Goal: Navigation & Orientation: Understand site structure

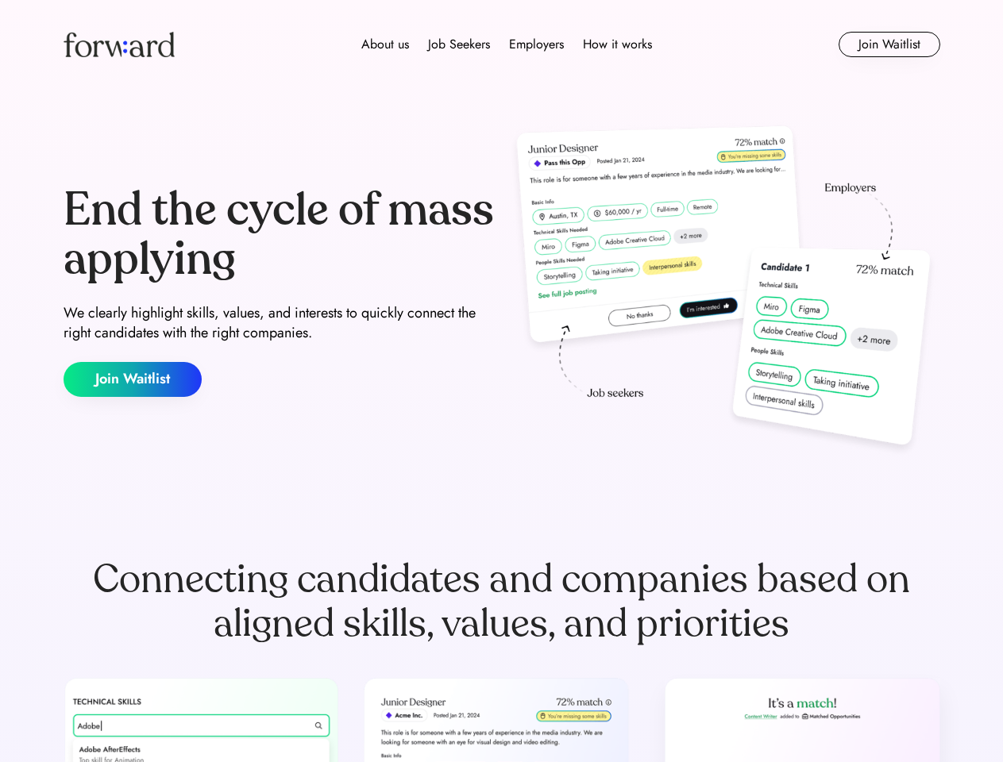
click at [501, 381] on div "End the cycle of mass applying We clearly highlight skills, values, and interes…" at bounding box center [502, 291] width 876 height 341
click at [502, 44] on div "About us Job Seekers Employers How it works" at bounding box center [507, 44] width 626 height 19
click at [119, 44] on img at bounding box center [119, 44] width 111 height 25
click at [507, 44] on div "About us Job Seekers Employers How it works" at bounding box center [507, 44] width 626 height 19
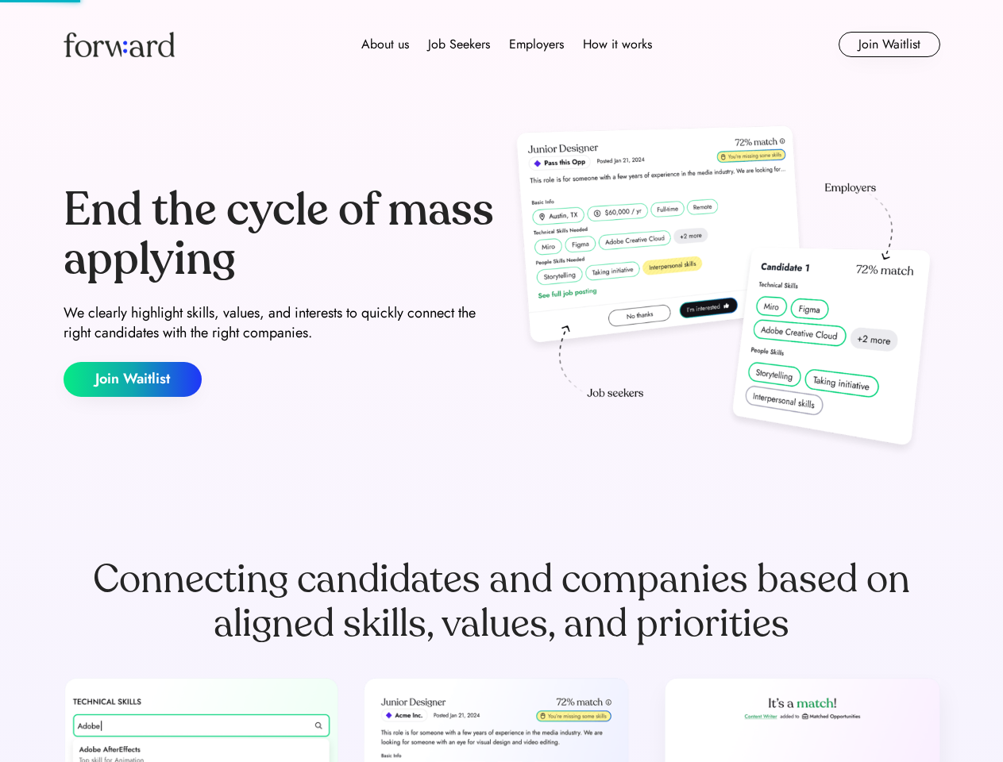
click at [385, 44] on div "About us" at bounding box center [385, 44] width 48 height 19
click at [459, 44] on div "Job Seekers" at bounding box center [459, 44] width 62 height 19
click at [536, 44] on div "Employers" at bounding box center [536, 44] width 55 height 19
click at [616, 44] on div "How it works" at bounding box center [617, 44] width 69 height 19
click at [888, 44] on button "Join Waitlist" at bounding box center [889, 44] width 102 height 25
